Goal: Task Accomplishment & Management: Manage account settings

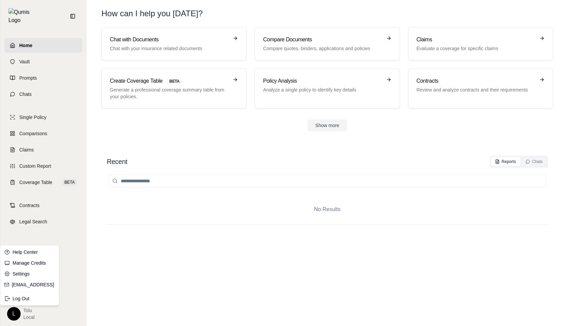
click at [15, 313] on html "Home Vault Prompts Chats Single Policy Comparisons Claims Custom Report Coverag…" at bounding box center [284, 163] width 568 height 326
click at [37, 262] on link "Manage Credits" at bounding box center [30, 262] width 56 height 11
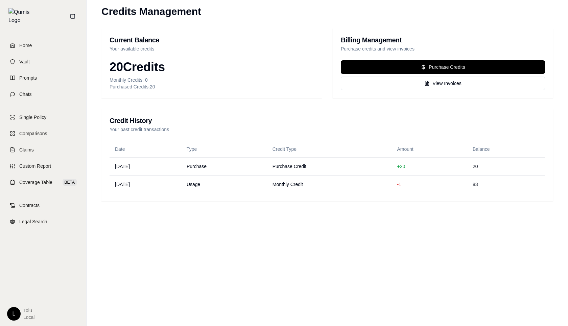
click at [18, 319] on div "L tolu Local" at bounding box center [43, 314] width 72 height 14
click at [12, 314] on html "Home Vault Prompts Chats Single Policy Comparisons Claims Custom Report Coverag…" at bounding box center [284, 163] width 568 height 326
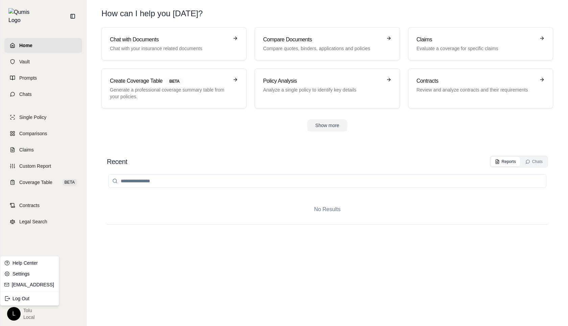
click at [19, 314] on html "Home Vault Prompts Chats Single Policy Comparisons Claims Custom Report Coverag…" at bounding box center [284, 163] width 568 height 326
click at [35, 112] on html "Home Vault Prompts Chats Single Policy Comparisons Claims Custom Report Coverag…" at bounding box center [284, 163] width 568 height 326
click at [35, 114] on span "Single Policy" at bounding box center [32, 117] width 27 height 7
